Goal: Use online tool/utility: Utilize a website feature to perform a specific function

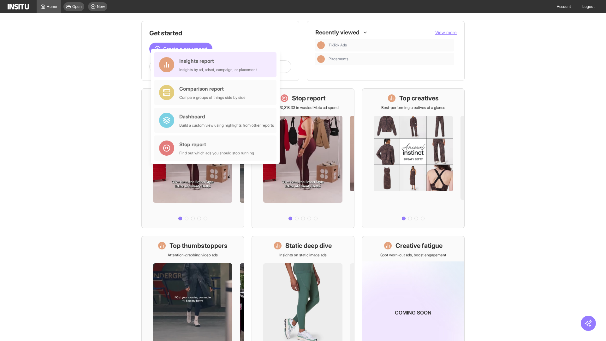
click at [217, 65] on div "Insights report Insights by ad, adset, campaign, or placement" at bounding box center [218, 64] width 78 height 15
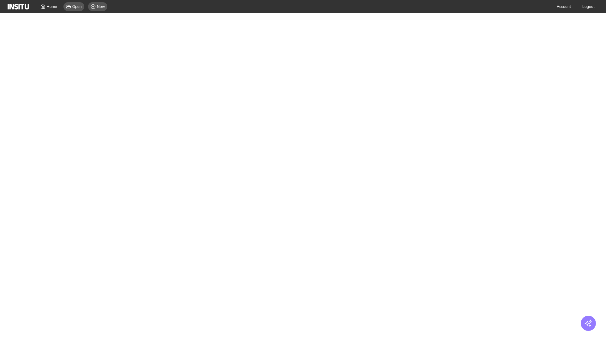
select select "**"
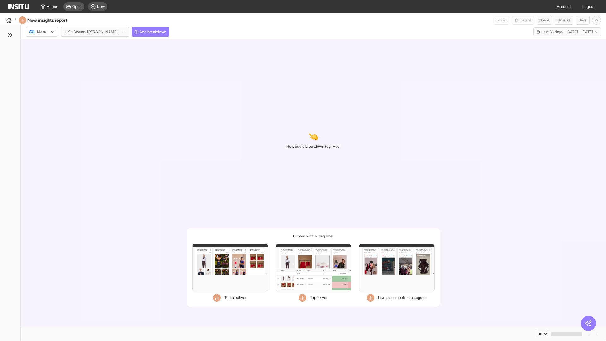
click at [42, 32] on div at bounding box center [38, 32] width 18 height 6
click at [42, 45] on span "Meta" at bounding box center [41, 46] width 9 height 6
click at [139, 32] on span "Add breakdown" at bounding box center [152, 31] width 27 height 5
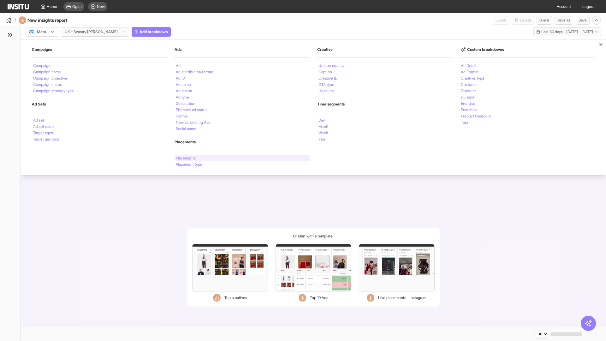
click at [186, 158] on li "Placements" at bounding box center [186, 158] width 20 height 4
